Goal: Check status: Check status

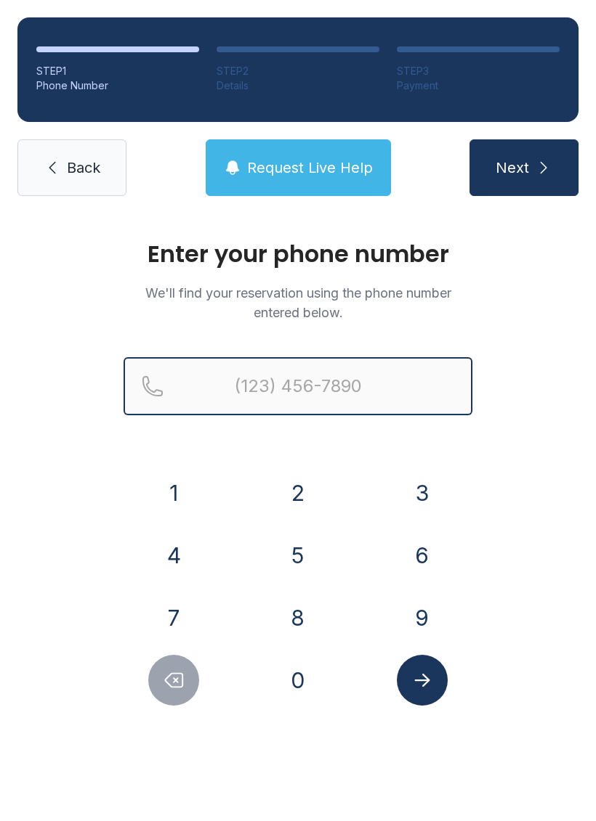
click at [335, 386] on input "Reservation phone number" at bounding box center [297, 386] width 349 height 58
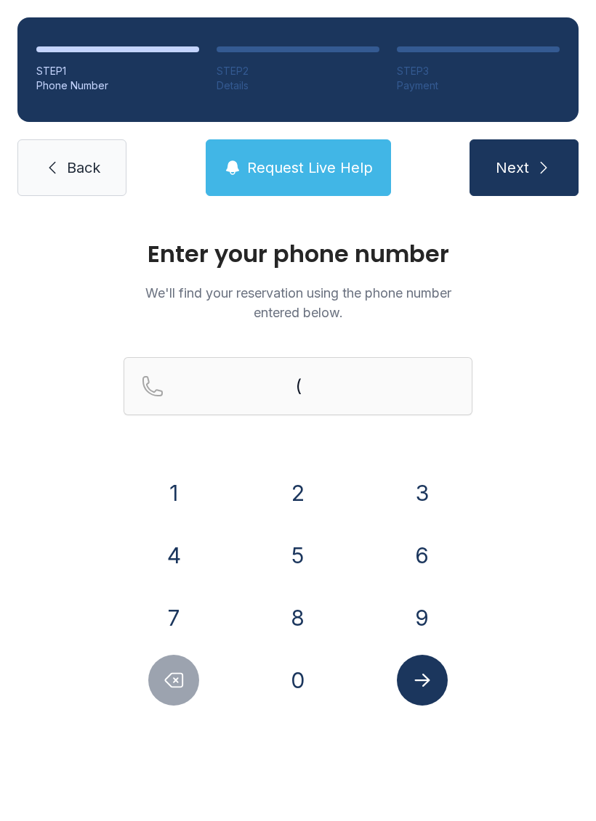
click at [427, 492] on button "3" at bounding box center [422, 493] width 51 height 51
click at [300, 610] on button "8" at bounding box center [297, 618] width 51 height 51
click at [409, 539] on button "6" at bounding box center [422, 555] width 51 height 51
click at [421, 549] on button "6" at bounding box center [422, 555] width 51 height 51
click at [422, 617] on button "9" at bounding box center [422, 618] width 51 height 51
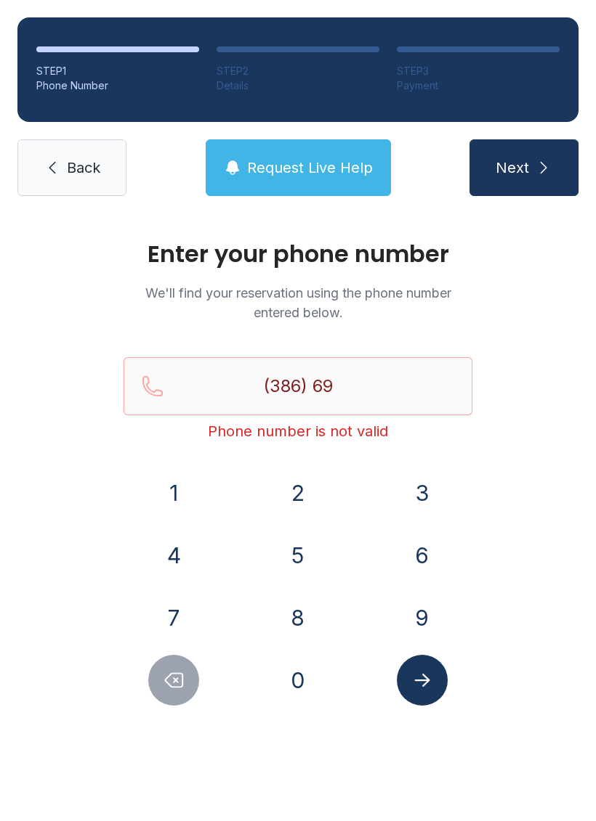
click at [179, 610] on button "7" at bounding box center [173, 618] width 51 height 51
click at [302, 557] on button "5" at bounding box center [297, 555] width 51 height 51
click at [184, 486] on button "1" at bounding box center [173, 493] width 51 height 51
click at [282, 498] on button "2" at bounding box center [297, 493] width 51 height 51
click at [295, 543] on button "5" at bounding box center [297, 555] width 51 height 51
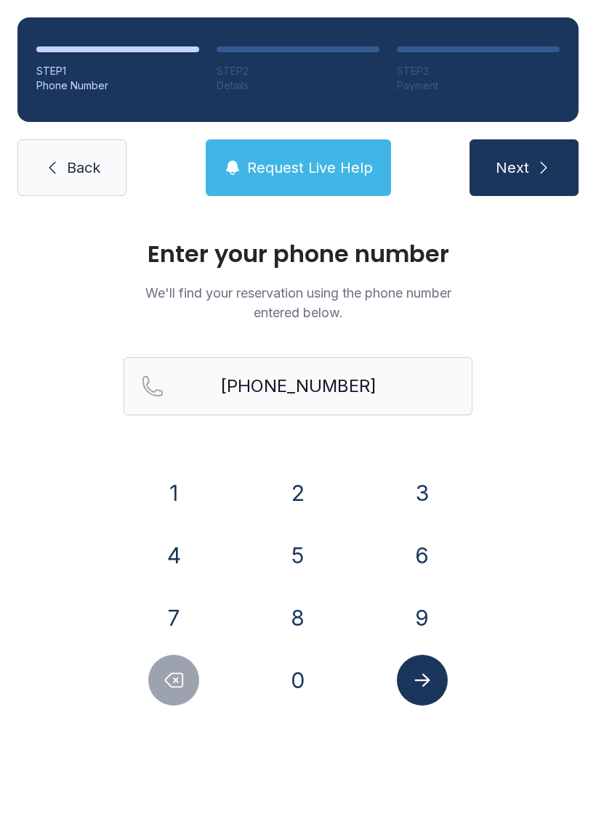
click at [426, 689] on icon "Submit lookup form" at bounding box center [422, 681] width 22 height 22
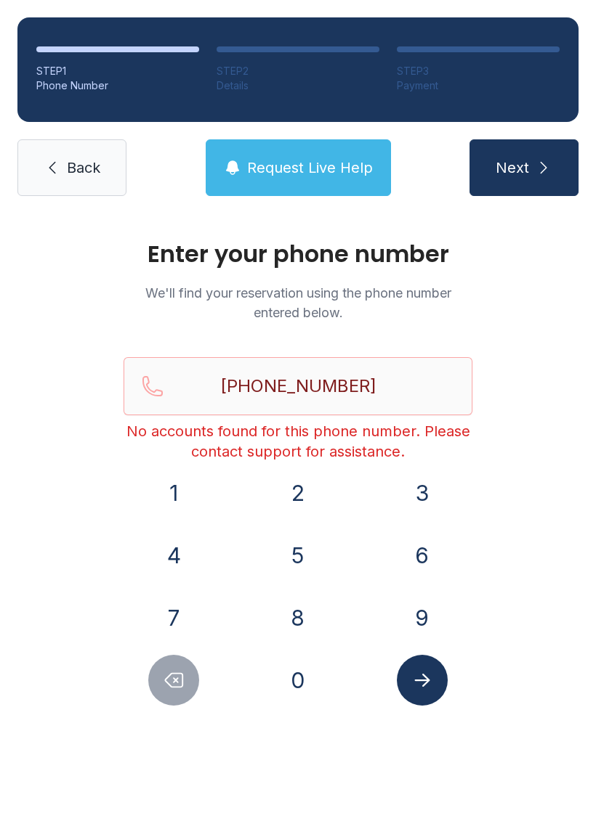
click at [413, 666] on button "Submit lookup form" at bounding box center [422, 680] width 51 height 51
click at [171, 673] on icon "Delete number" at bounding box center [174, 681] width 22 height 22
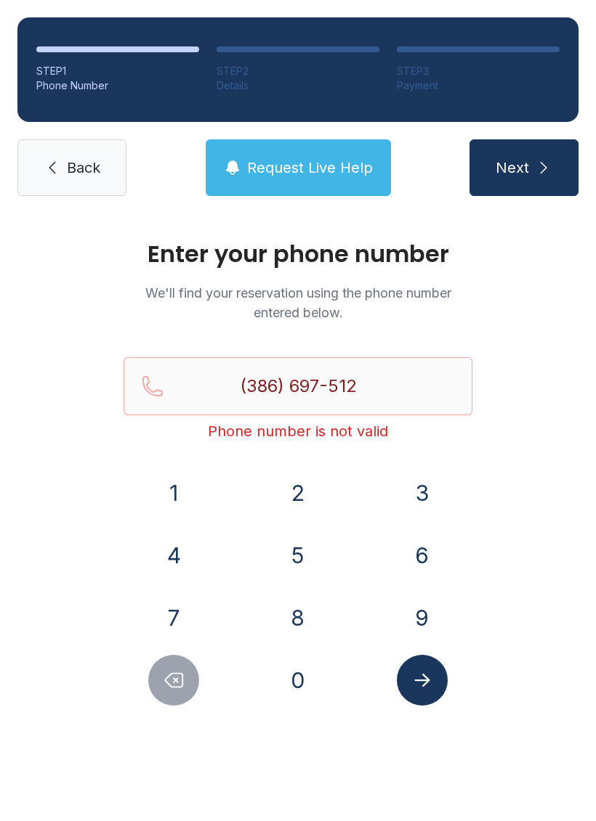
click at [171, 673] on icon "Delete number" at bounding box center [174, 681] width 22 height 22
click at [168, 676] on icon "Delete number" at bounding box center [174, 681] width 17 height 14
click at [168, 675] on icon "Delete number" at bounding box center [174, 681] width 22 height 22
click at [171, 676] on icon "Delete number" at bounding box center [174, 681] width 22 height 22
click at [170, 675] on icon "Delete number" at bounding box center [174, 681] width 17 height 14
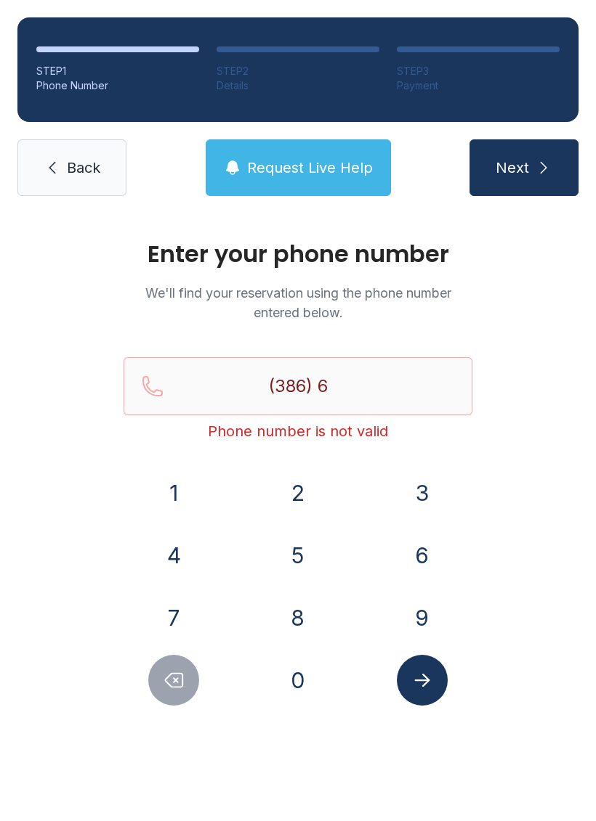
click at [169, 673] on icon "Delete number" at bounding box center [174, 681] width 22 height 22
click at [168, 673] on icon "Delete number" at bounding box center [174, 681] width 22 height 22
click at [172, 667] on button "Delete number" at bounding box center [173, 680] width 51 height 51
type input "(3"
click at [171, 667] on button "Delete number" at bounding box center [173, 680] width 51 height 51
